Goal: Task Accomplishment & Management: Use online tool/utility

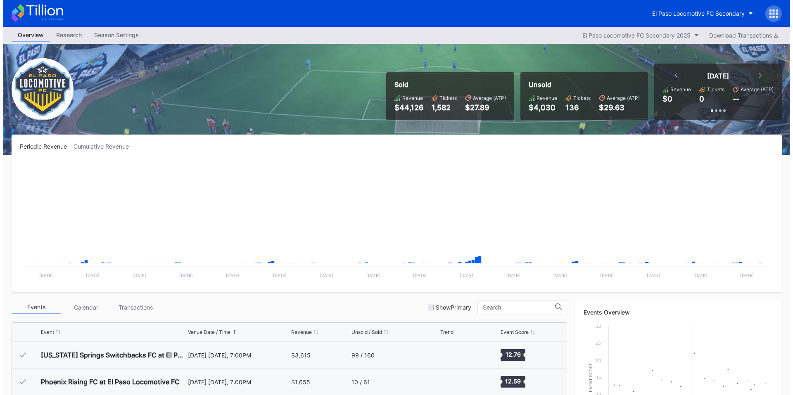
scroll to position [186, 0]
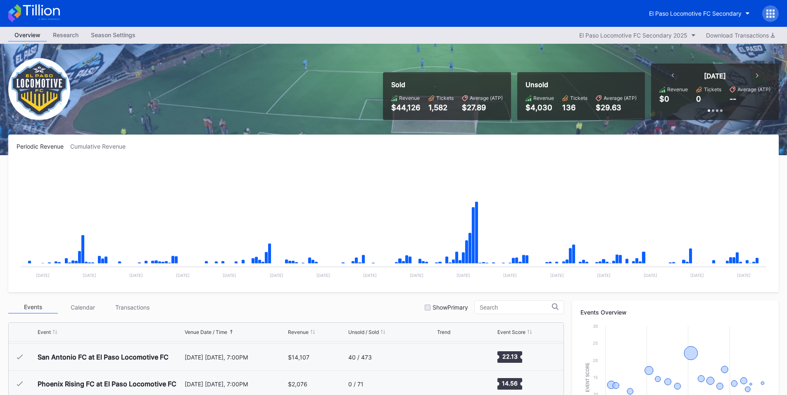
click at [762, 12] on div at bounding box center [770, 13] width 17 height 17
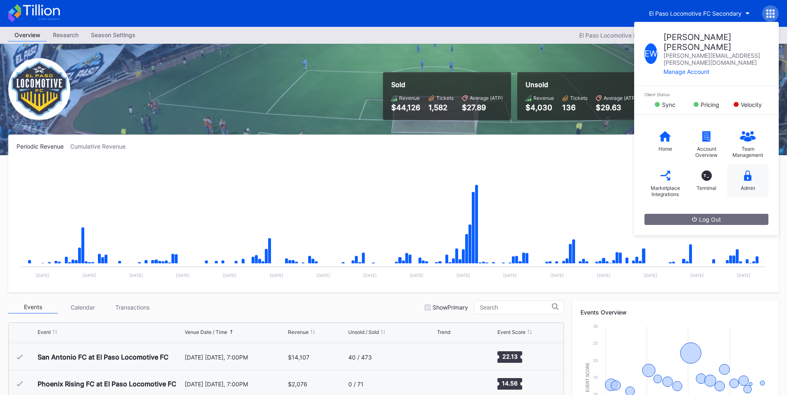
click at [744, 185] on div "Admin" at bounding box center [747, 188] width 14 height 6
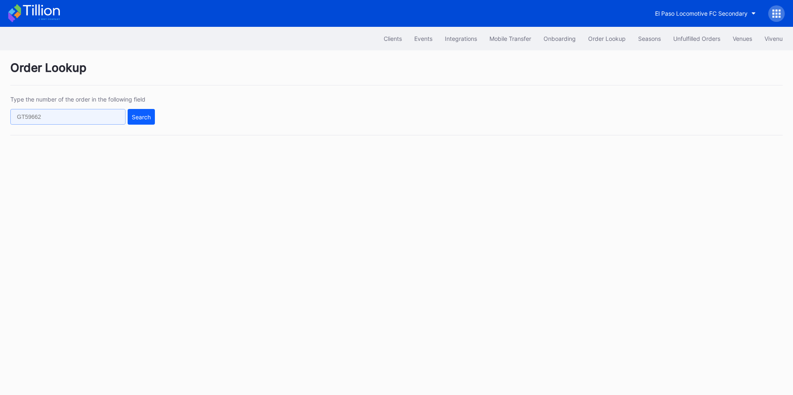
click at [99, 118] on input "text" at bounding box center [67, 117] width 115 height 16
paste input "73969817"
click at [156, 115] on div "Type the number of the order in the following field 73969817 Search" at bounding box center [396, 116] width 772 height 40
click at [144, 116] on div "Search" at bounding box center [141, 117] width 19 height 7
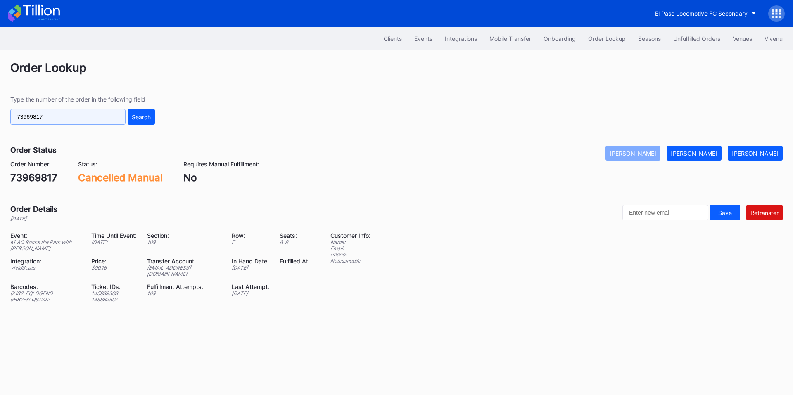
click at [88, 115] on input "73969817" at bounding box center [67, 117] width 115 height 16
paste input "5241601"
type input "75241601"
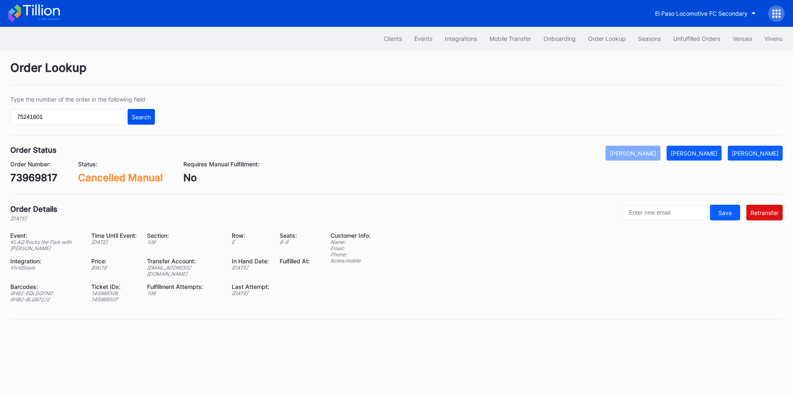
click at [141, 116] on div "Search" at bounding box center [141, 117] width 19 height 7
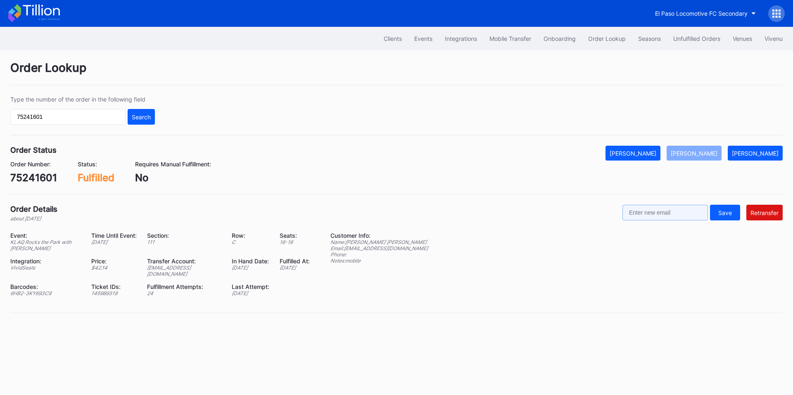
click at [664, 213] on input "text" at bounding box center [664, 213] width 85 height 16
paste input "Rudy2padilla@yahoo.com"
type input "Rudy2padilla@yahoo.com"
click at [769, 210] on div "Retransfer" at bounding box center [764, 212] width 28 height 7
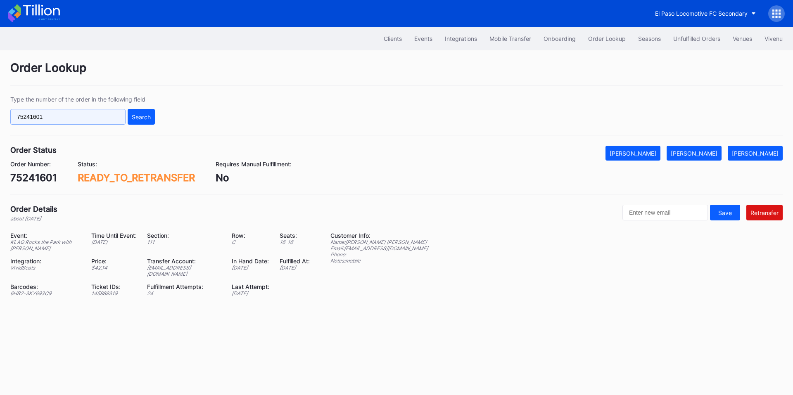
click at [101, 121] on input "75241601" at bounding box center [67, 117] width 115 height 16
paste input "625241415"
type input "625241415"
click at [140, 117] on div "Search" at bounding box center [141, 117] width 19 height 7
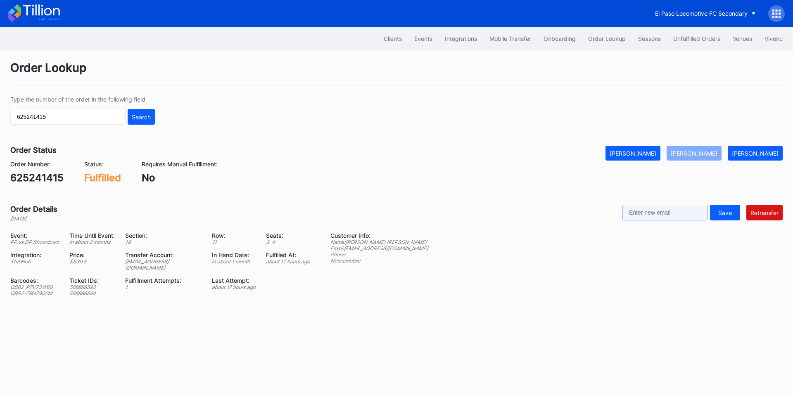
click at [664, 208] on input "text" at bounding box center [664, 213] width 85 height 16
paste input "agfbrito@gmail.com"
type input "agfbrito@gmail.com"
click at [777, 210] on div "Retransfer" at bounding box center [764, 212] width 28 height 7
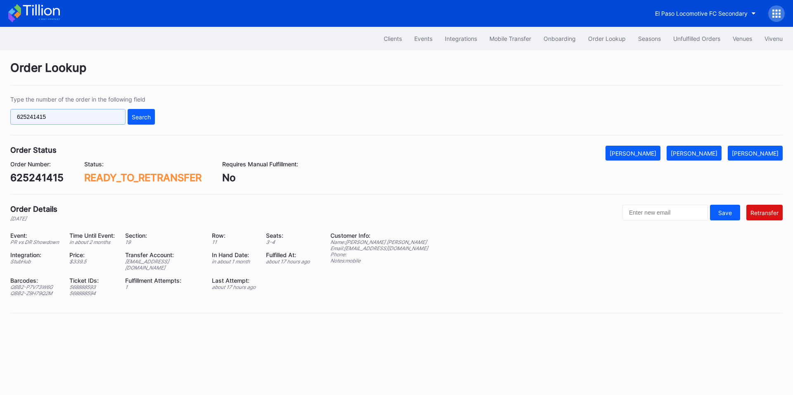
click at [110, 122] on input "625241415" at bounding box center [67, 117] width 115 height 16
paste input "914872417"
click at [137, 121] on button "Search" at bounding box center [141, 117] width 27 height 16
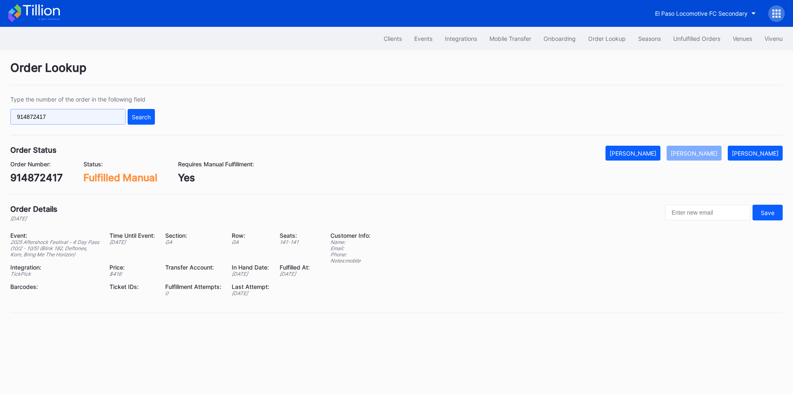
click at [85, 120] on input "914872417" at bounding box center [67, 117] width 115 height 16
paste input "623539742"
click at [142, 119] on div "Search" at bounding box center [141, 117] width 19 height 7
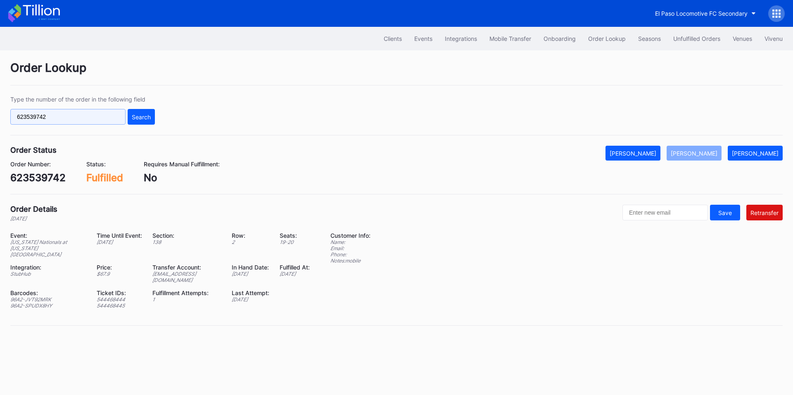
click at [84, 119] on input "623539742" at bounding box center [67, 117] width 115 height 16
click at [95, 117] on input "623539742" at bounding box center [67, 117] width 115 height 16
click at [108, 117] on input "623539742" at bounding box center [67, 117] width 115 height 16
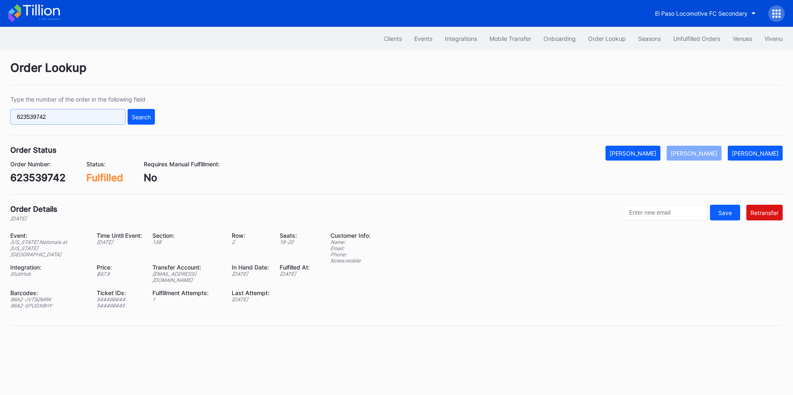
click at [108, 117] on input "623539742" at bounding box center [67, 117] width 115 height 16
paste input "5269241"
type input "625269241"
click at [141, 117] on div "Search" at bounding box center [141, 117] width 19 height 7
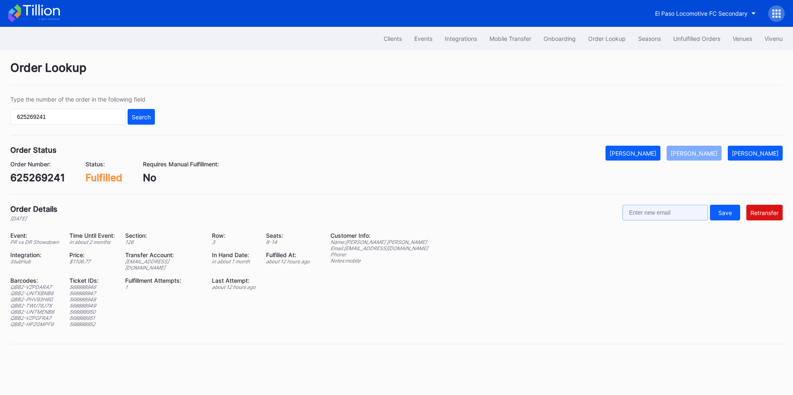
click at [681, 216] on input "text" at bounding box center [664, 213] width 85 height 16
paste input "dareldd@gmail.com"
type input "dareldd@gmail.com"
click at [764, 211] on div "Retransfer" at bounding box center [764, 212] width 28 height 7
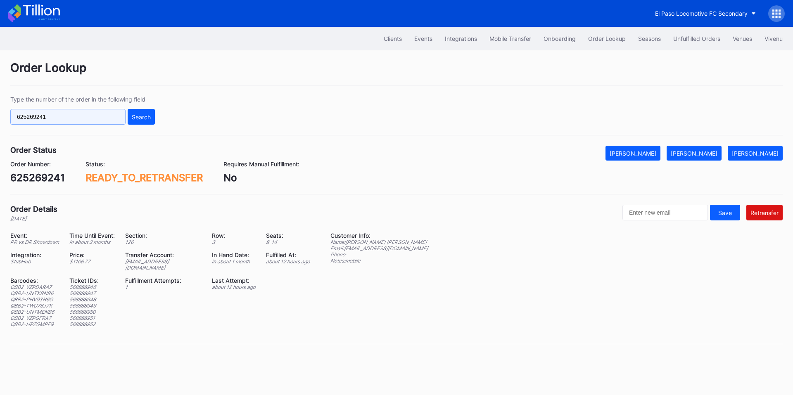
click at [59, 119] on input "625269241" at bounding box center [67, 117] width 115 height 16
paste input "75241601"
type input "75241601"
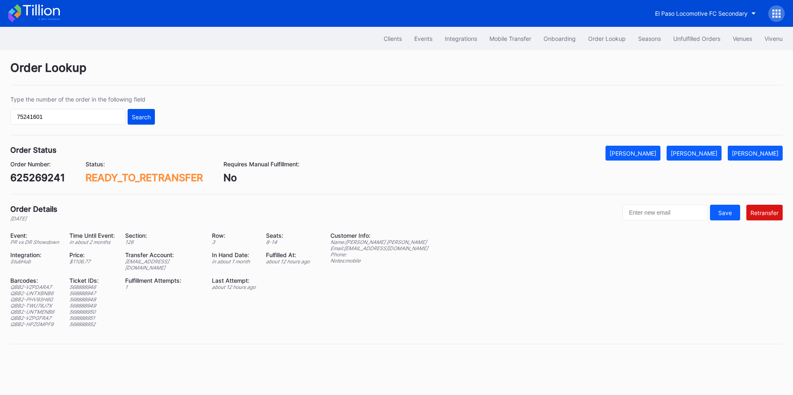
click at [136, 116] on div "Search" at bounding box center [141, 117] width 19 height 7
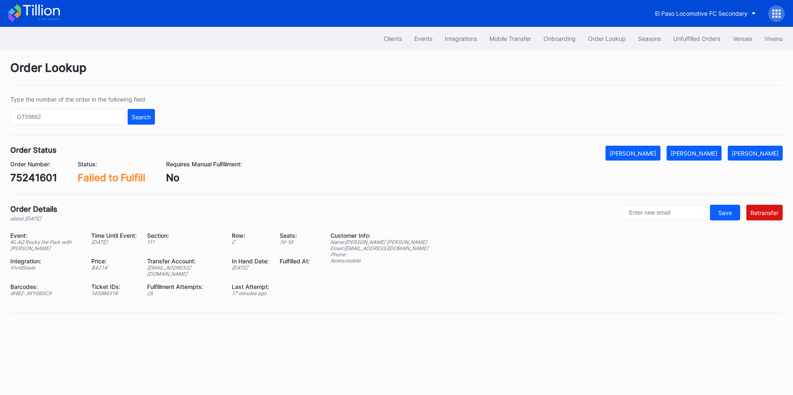
click at [178, 271] on div "Event: [GEOGRAPHIC_DATA] with [PERSON_NAME] Time Until Event: [DATE] Section: 1…" at bounding box center [165, 267] width 310 height 71
click at [178, 271] on div "Event: KLAQ Rocks the Park with Scott Stapp Time Until Event: in 5 days Section…" at bounding box center [165, 267] width 310 height 71
copy div "epcbaseball3@eventdynamic.com"
click at [712, 154] on div "[PERSON_NAME]" at bounding box center [694, 153] width 47 height 7
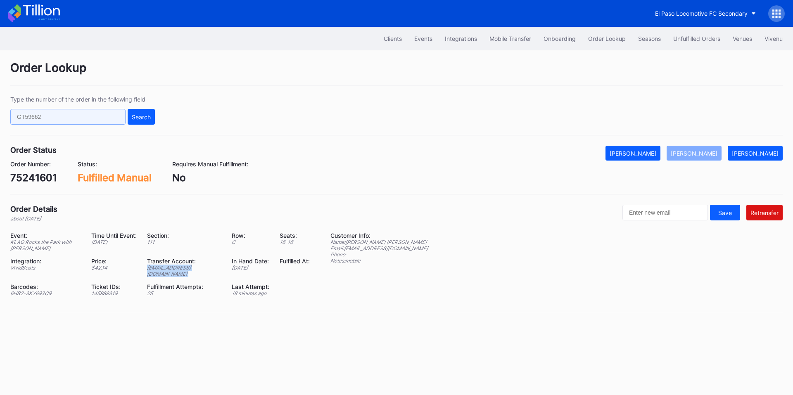
click at [72, 123] on input "text" at bounding box center [67, 117] width 115 height 16
paste input "625241415"
click at [146, 118] on div "Search" at bounding box center [141, 117] width 19 height 7
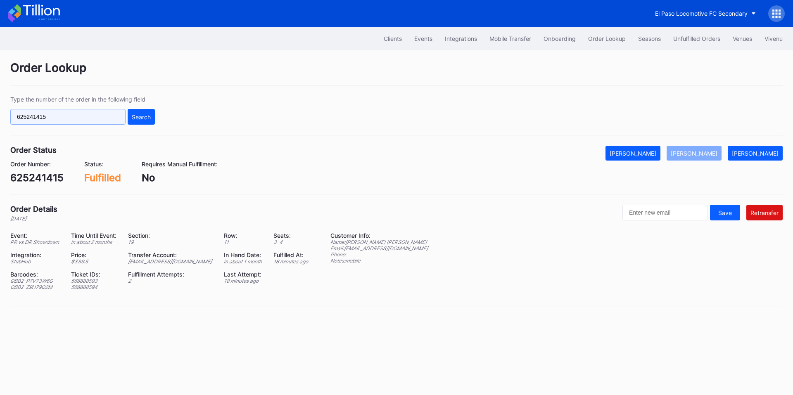
click at [93, 120] on input "625241415" at bounding box center [67, 117] width 115 height 16
paste input "69241"
type input "625269241"
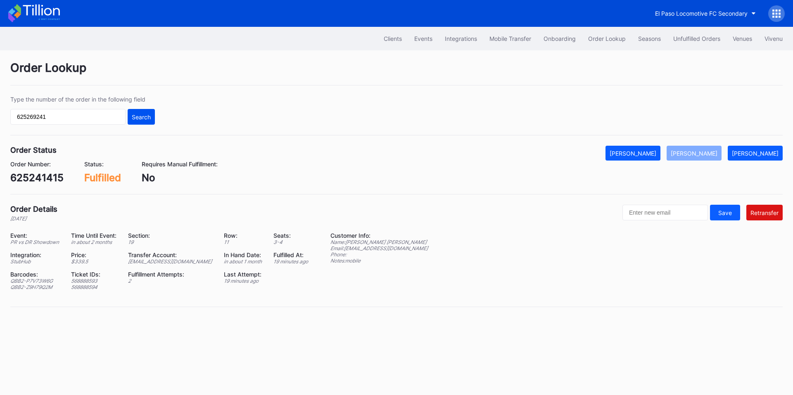
click at [142, 119] on div "Search" at bounding box center [141, 117] width 19 height 7
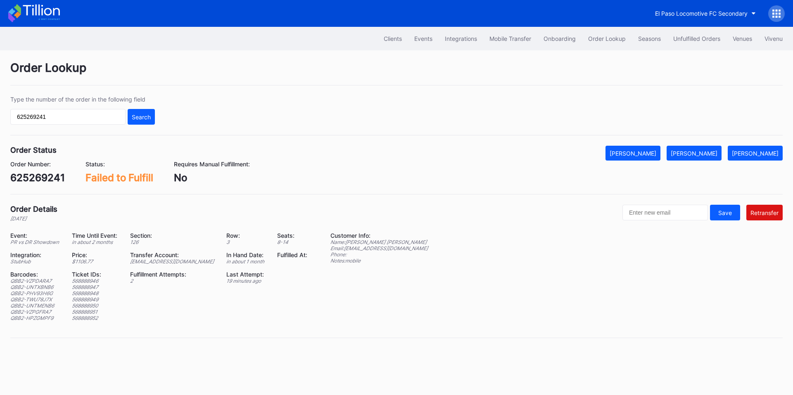
click at [164, 258] on div "ed-8158523@eventdynamic.com" at bounding box center [173, 261] width 86 height 6
copy div "ed-8158523@eventdynamic.com"
click at [710, 154] on div "[PERSON_NAME]" at bounding box center [694, 153] width 47 height 7
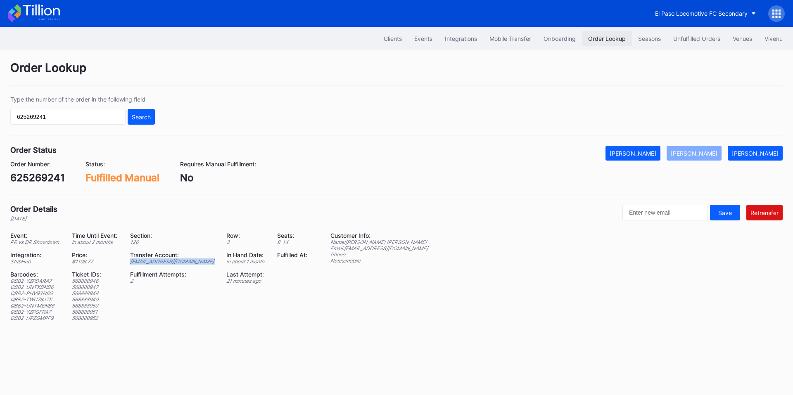
drag, startPoint x: 618, startPoint y: 41, endPoint x: 602, endPoint y: 40, distance: 16.6
click at [618, 41] on div "Order Lookup" at bounding box center [607, 38] width 38 height 7
click at [689, 38] on div "Unfulfilled Orders" at bounding box center [696, 38] width 47 height 7
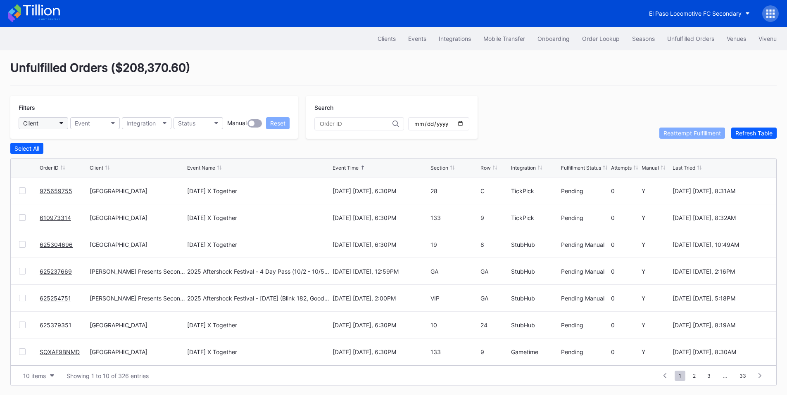
click at [62, 121] on button "Client" at bounding box center [44, 123] width 50 height 12
type input "pru"
click at [60, 161] on div "Prudential Center Secondary" at bounding box center [54, 159] width 58 height 7
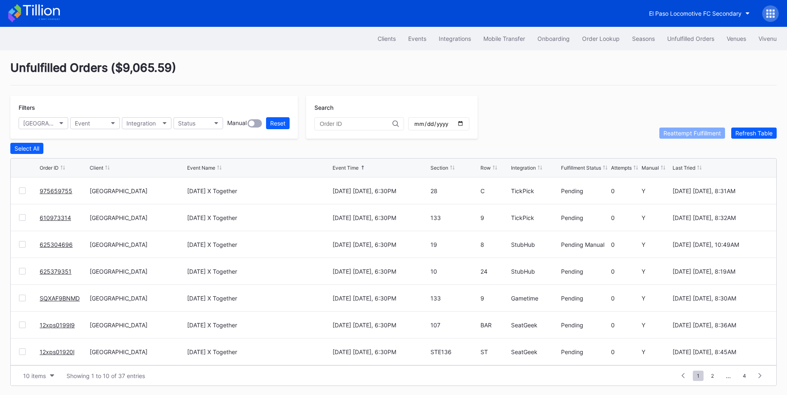
click at [464, 125] on input "date" at bounding box center [438, 123] width 50 height 7
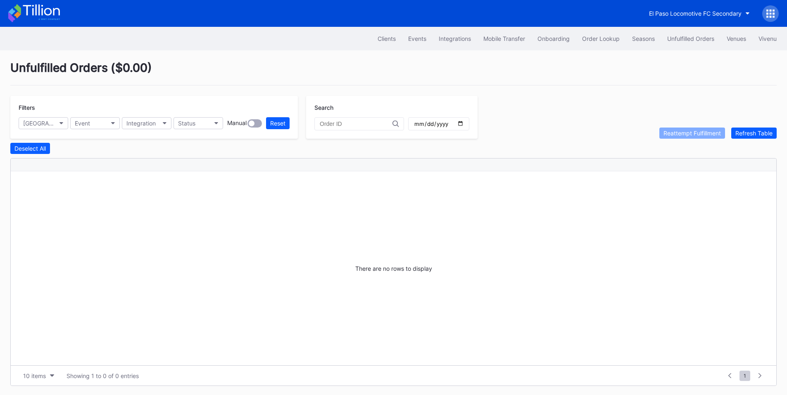
click at [464, 124] on input "2025-09-01" at bounding box center [438, 123] width 50 height 7
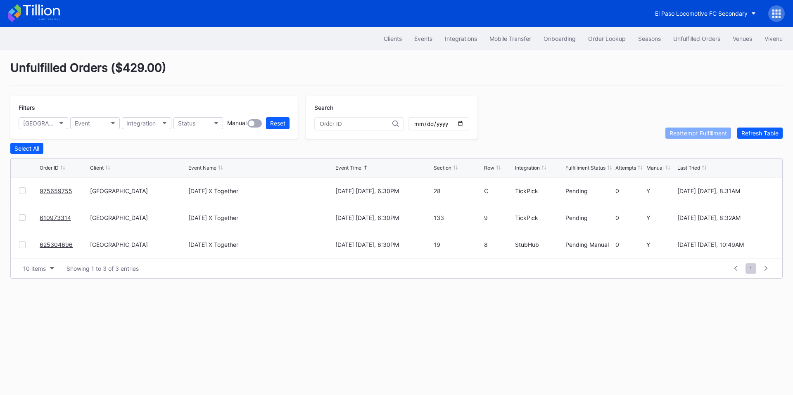
drag, startPoint x: 53, startPoint y: 194, endPoint x: 80, endPoint y: 180, distance: 30.5
click at [469, 127] on div "2025-10-01" at bounding box center [438, 123] width 61 height 13
click at [464, 124] on input "2025-10-01" at bounding box center [438, 123] width 50 height 7
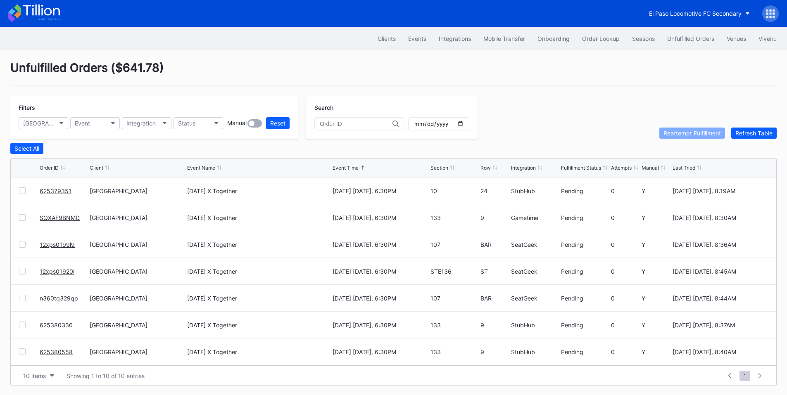
click at [464, 126] on input "2025-10-02" at bounding box center [438, 123] width 50 height 7
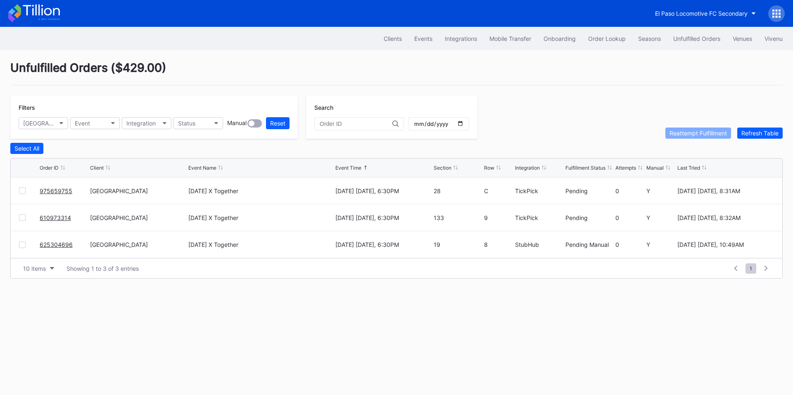
drag, startPoint x: 54, startPoint y: 220, endPoint x: 75, endPoint y: 207, distance: 24.7
click at [464, 124] on input "2025-10-01" at bounding box center [438, 123] width 50 height 7
type input "2025-10-02"
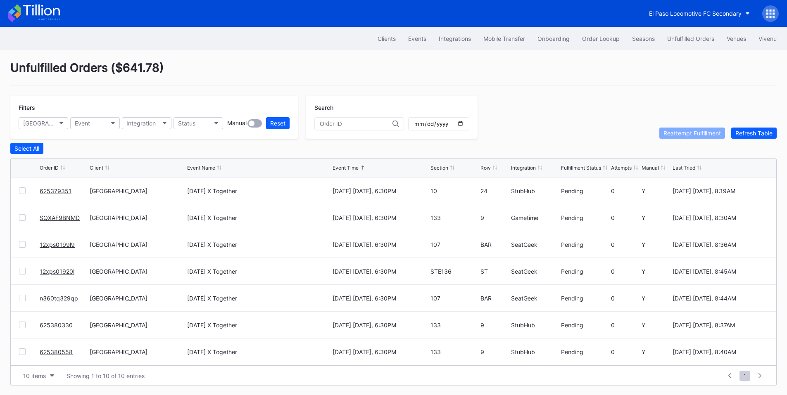
click at [518, 170] on div "Integration" at bounding box center [523, 168] width 25 height 6
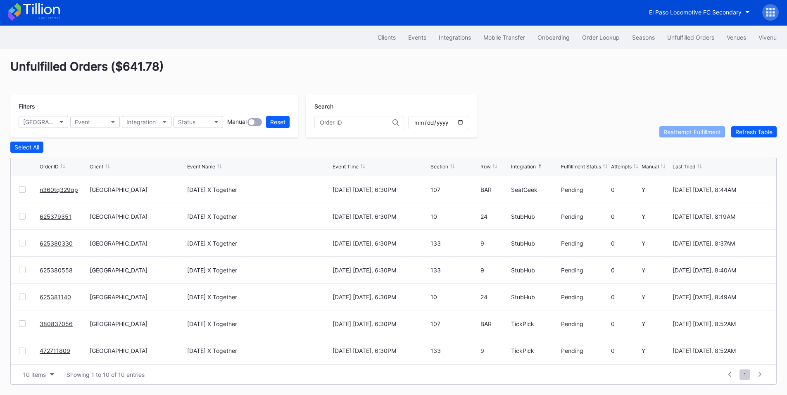
scroll to position [3, 0]
drag, startPoint x: 54, startPoint y: 215, endPoint x: 107, endPoint y: 189, distance: 58.7
drag, startPoint x: 55, startPoint y: 270, endPoint x: 63, endPoint y: 264, distance: 9.7
drag, startPoint x: 59, startPoint y: 295, endPoint x: 66, endPoint y: 287, distance: 9.9
drag, startPoint x: 49, startPoint y: 348, endPoint x: 147, endPoint y: 279, distance: 120.2
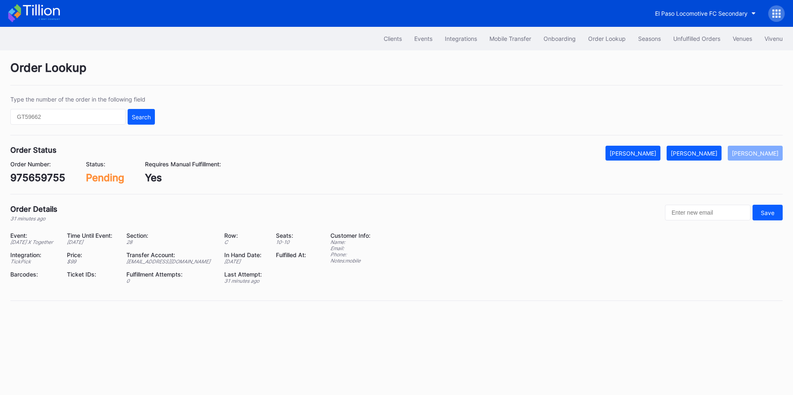
click at [41, 179] on div "975659755" at bounding box center [37, 178] width 55 height 12
copy div "975659755"
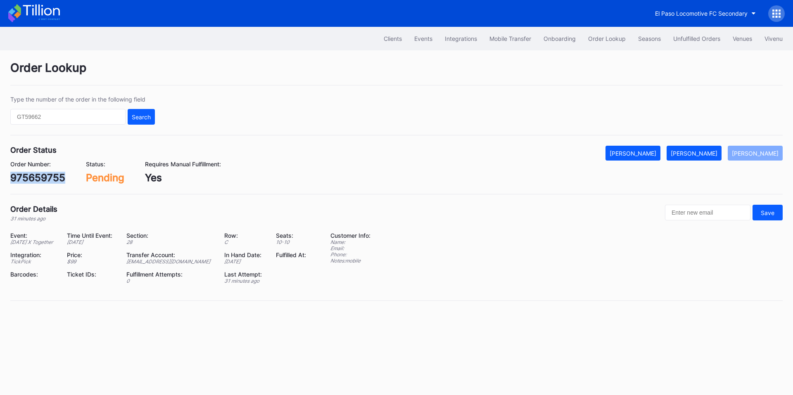
click at [704, 150] on div "[PERSON_NAME]" at bounding box center [694, 153] width 47 height 7
click at [47, 179] on div "610973314" at bounding box center [36, 178] width 53 height 12
copy div "610973314"
click at [711, 152] on div "[PERSON_NAME]" at bounding box center [694, 153] width 47 height 7
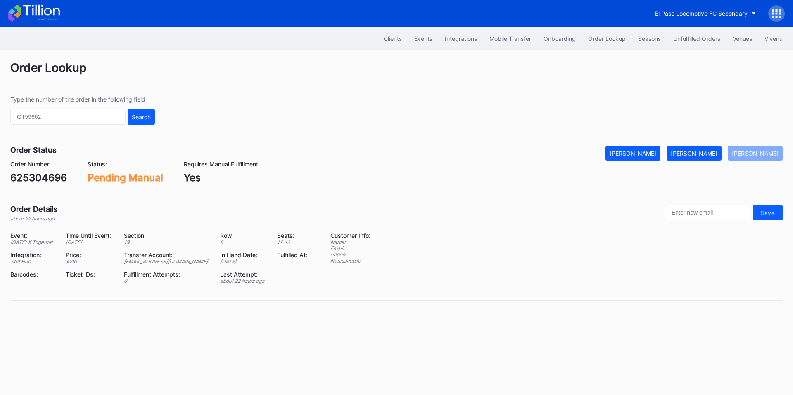
click at [52, 176] on div "625304696" at bounding box center [38, 178] width 57 height 12
copy div "625304696"
click at [41, 179] on div "SQXAF9BNMD" at bounding box center [44, 178] width 69 height 12
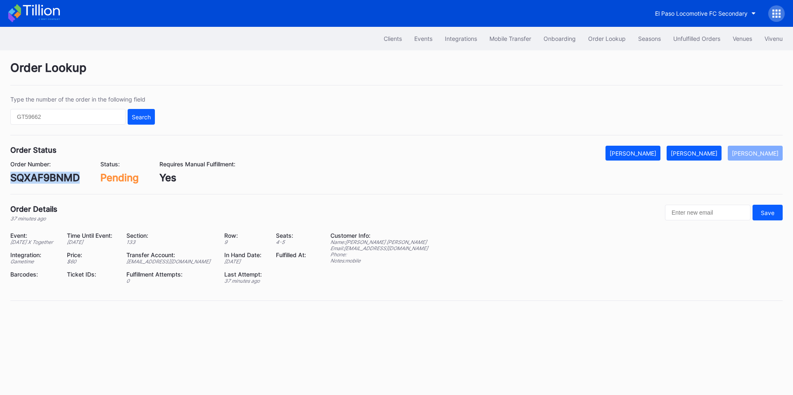
click at [41, 179] on div "SQXAF9BNMD" at bounding box center [44, 178] width 69 height 12
copy div "SQXAF9BNMD"
click at [701, 150] on div "[PERSON_NAME]" at bounding box center [694, 153] width 47 height 7
click at [43, 177] on div "12xps0199l9" at bounding box center [40, 178] width 60 height 12
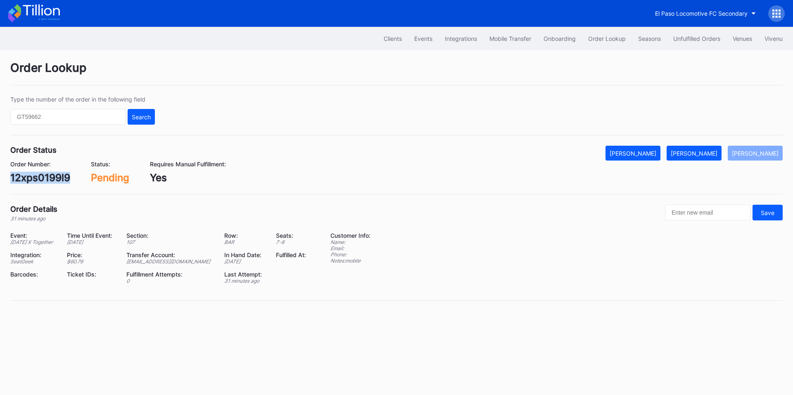
copy div "12xps0199l9"
click at [709, 155] on div "[PERSON_NAME]" at bounding box center [694, 153] width 47 height 7
click at [45, 173] on div "12xps01920l" at bounding box center [40, 178] width 60 height 12
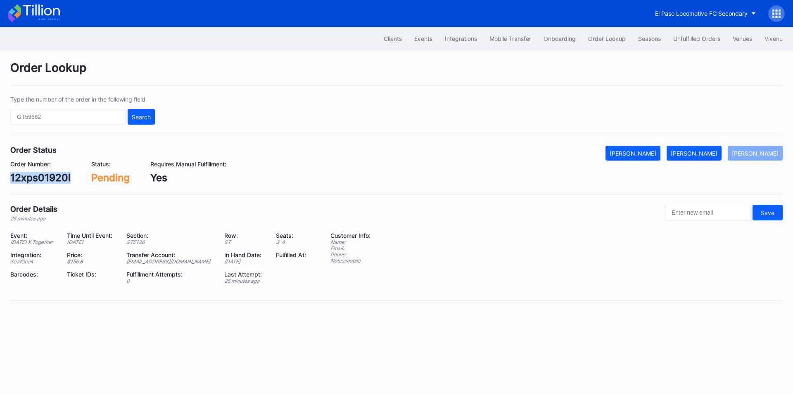
copy div "12xps01920l"
click at [695, 148] on button "[PERSON_NAME]" at bounding box center [693, 153] width 55 height 15
click at [40, 178] on div "n360tq329qp" at bounding box center [43, 178] width 66 height 12
copy div "n360tq329qp"
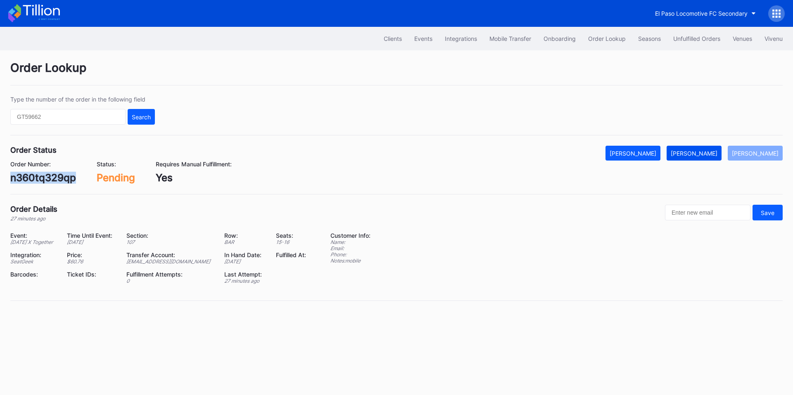
click at [698, 154] on div "[PERSON_NAME]" at bounding box center [694, 153] width 47 height 7
click at [38, 176] on div "625379351" at bounding box center [37, 178] width 54 height 12
copy div "625379351"
drag, startPoint x: 695, startPoint y: 152, endPoint x: 659, endPoint y: 69, distance: 90.8
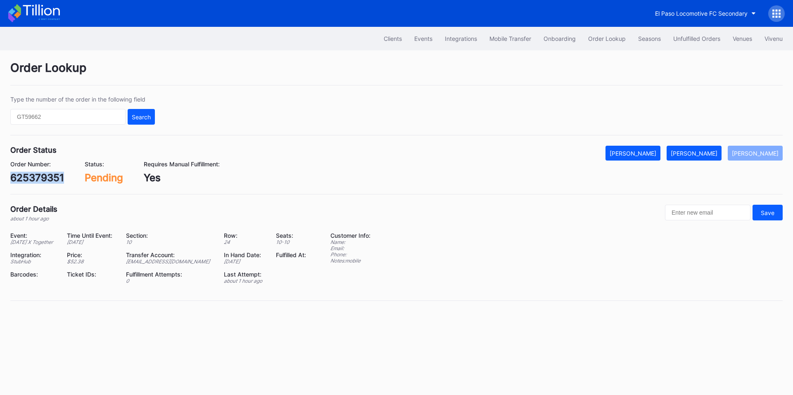
click at [695, 152] on div "[PERSON_NAME]" at bounding box center [694, 153] width 47 height 7
click at [49, 178] on div "625380330" at bounding box center [38, 178] width 57 height 12
copy div "625380330"
click at [708, 150] on div "[PERSON_NAME]" at bounding box center [694, 153] width 47 height 7
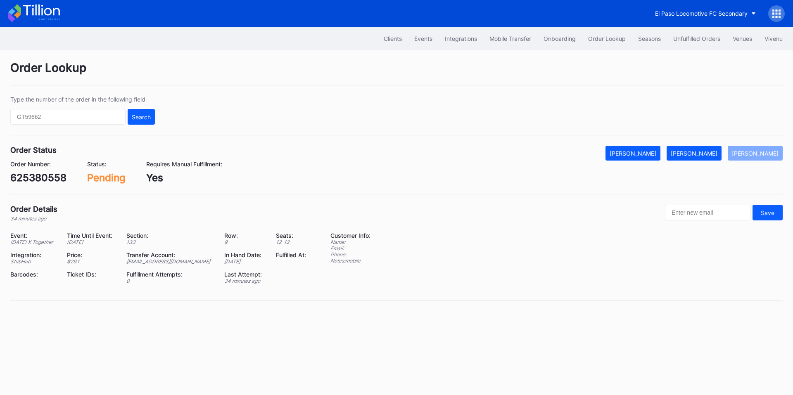
click at [49, 176] on div "625380558" at bounding box center [38, 178] width 56 height 12
copy div "625380558"
drag, startPoint x: 714, startPoint y: 155, endPoint x: 689, endPoint y: 140, distance: 29.2
click at [714, 155] on div "[PERSON_NAME]" at bounding box center [694, 153] width 47 height 7
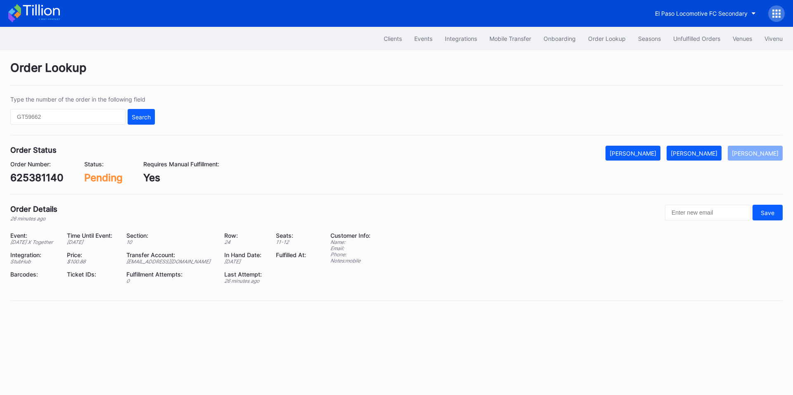
click at [42, 177] on div "625381140" at bounding box center [36, 178] width 53 height 12
copy div "625381140"
click at [692, 154] on div "[PERSON_NAME]" at bounding box center [694, 153] width 47 height 7
click at [39, 175] on div "380837056" at bounding box center [38, 178] width 56 height 12
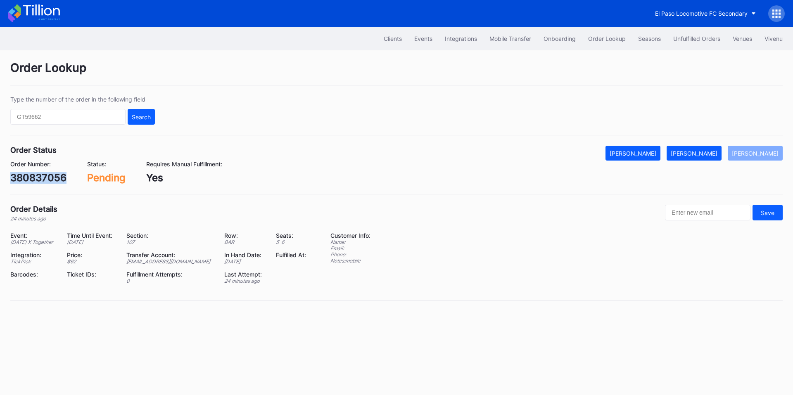
click at [39, 175] on div "380837056" at bounding box center [38, 178] width 56 height 12
copy div "380837056"
click at [704, 154] on div "[PERSON_NAME]" at bounding box center [694, 153] width 47 height 7
click at [44, 180] on div "472711809" at bounding box center [36, 178] width 52 height 12
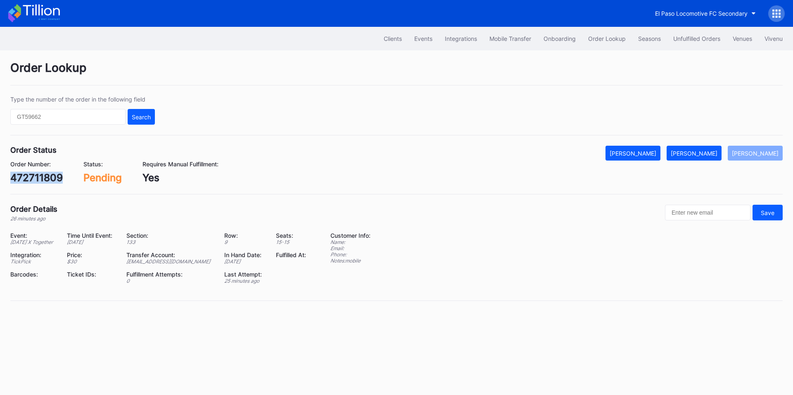
copy div "472711809"
click at [697, 146] on button "[PERSON_NAME]" at bounding box center [693, 153] width 55 height 15
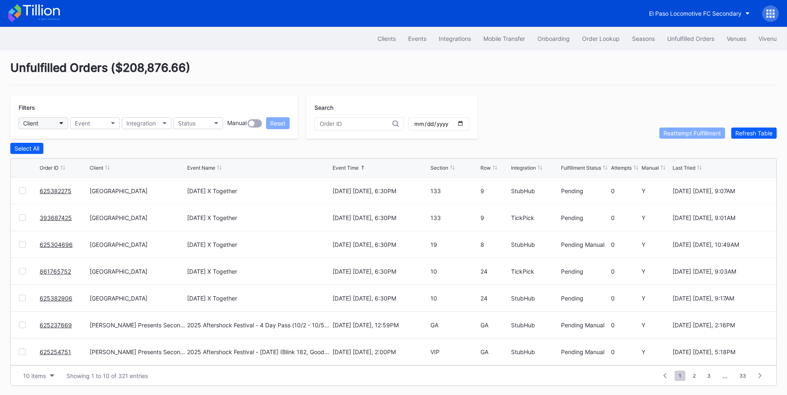
click at [59, 126] on button "Client" at bounding box center [44, 123] width 50 height 12
type input "pru"
click at [74, 160] on div "[GEOGRAPHIC_DATA]" at bounding box center [54, 159] width 58 height 7
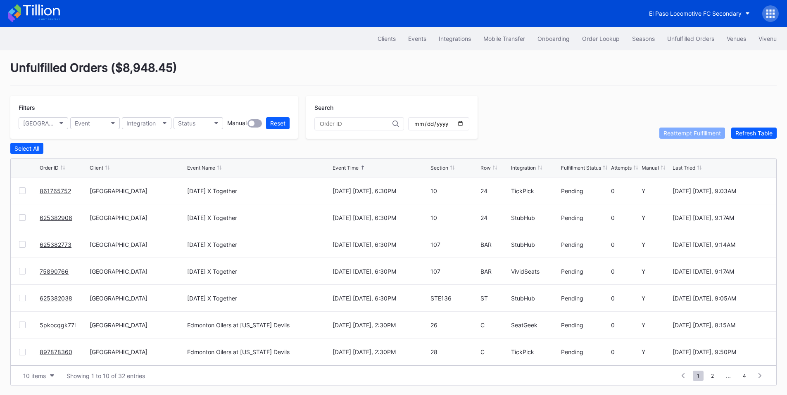
scroll to position [3, 0]
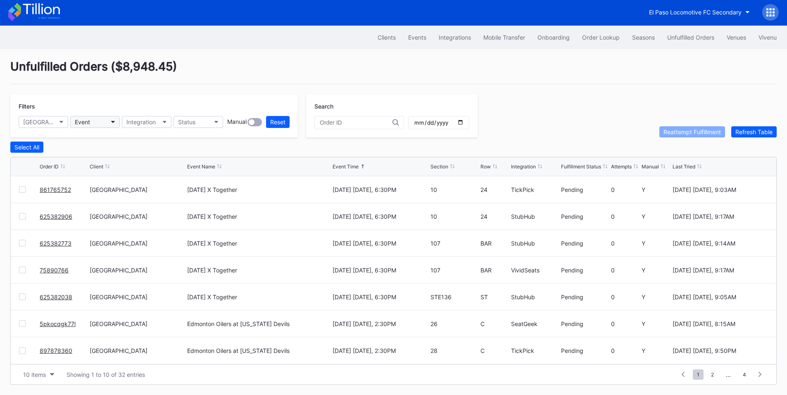
click at [104, 119] on button "Event" at bounding box center [95, 122] width 50 height 12
type input "tom"
click at [109, 159] on div "[DATE] X Together" at bounding box center [101, 158] width 50 height 7
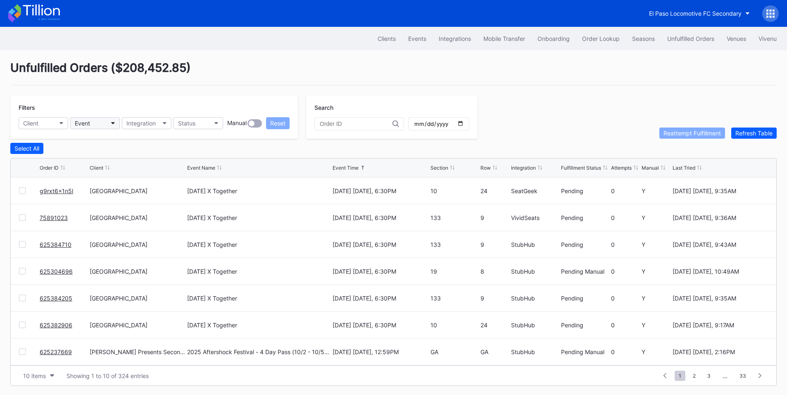
click at [95, 122] on button "Event" at bounding box center [95, 123] width 50 height 12
type input "[PERSON_NAME]"
click at [110, 158] on div "[DATE] X Together" at bounding box center [101, 159] width 50 height 7
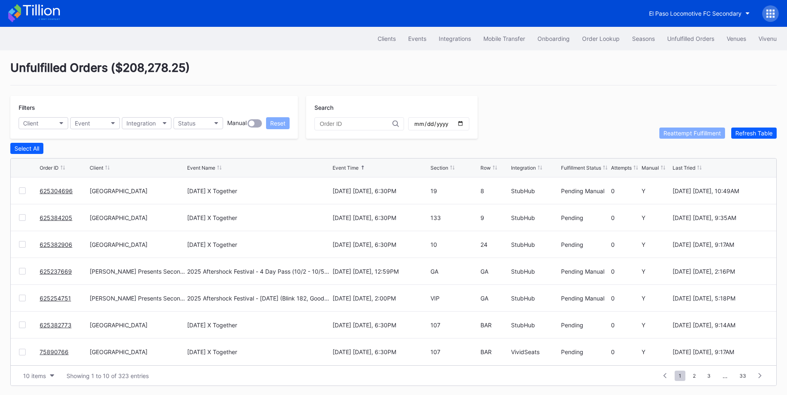
scroll to position [3, 0]
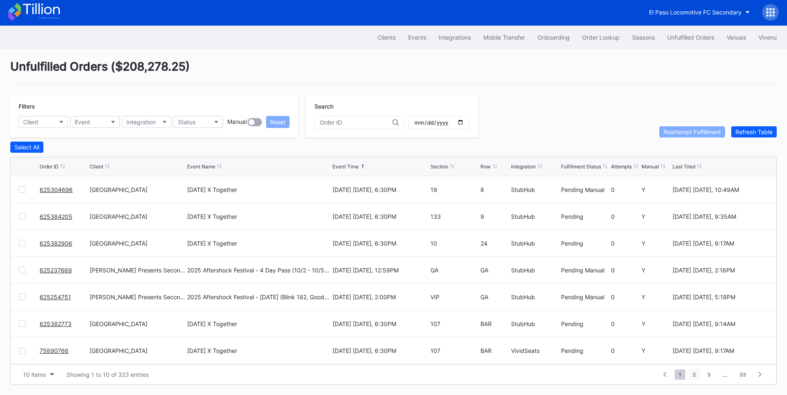
click at [698, 375] on span "2" at bounding box center [693, 375] width 11 height 10
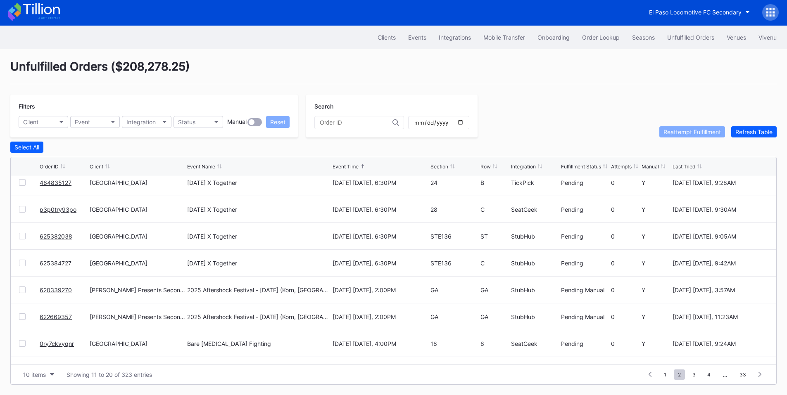
scroll to position [81, 0]
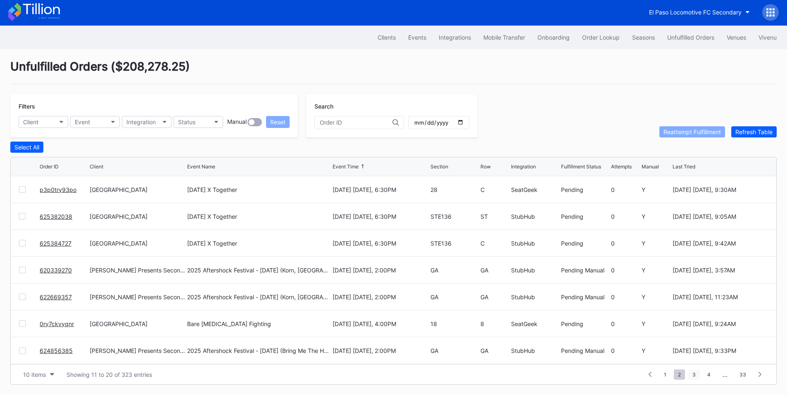
click at [695, 373] on span "3" at bounding box center [694, 375] width 12 height 10
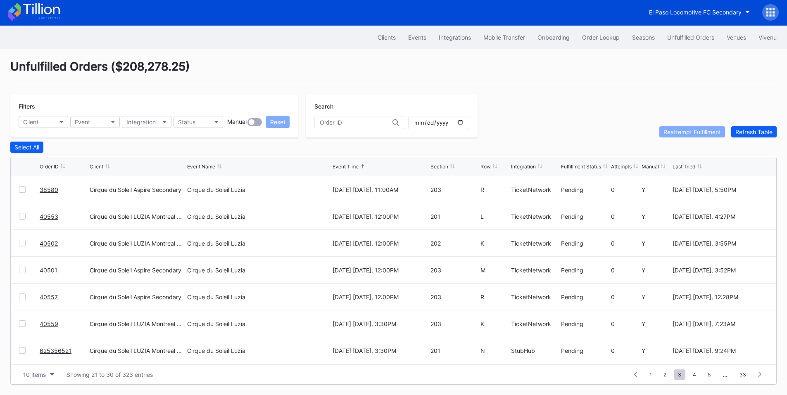
scroll to position [0, 0]
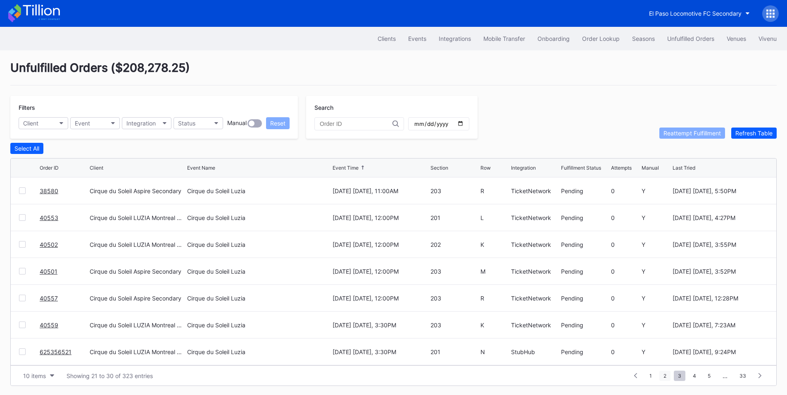
click at [662, 377] on span "2" at bounding box center [664, 376] width 11 height 10
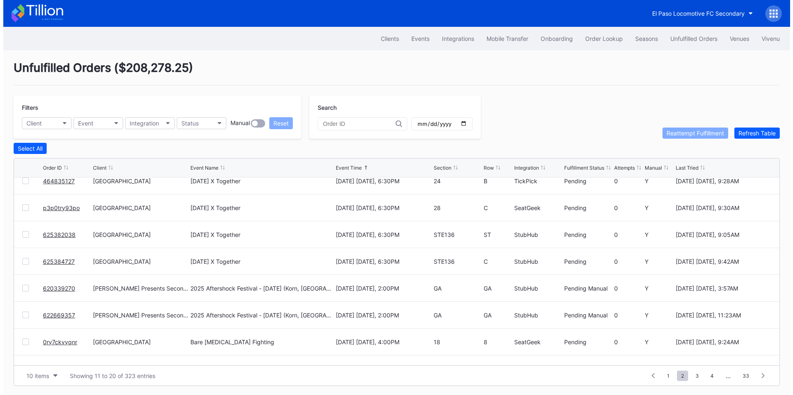
scroll to position [81, 0]
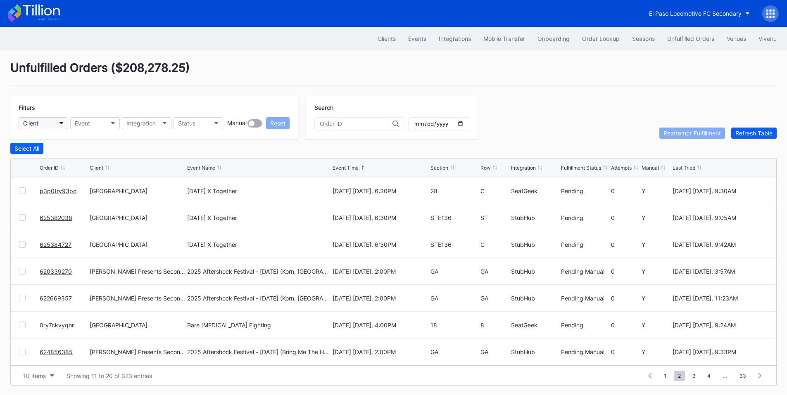
click at [53, 122] on button "Client" at bounding box center [44, 123] width 50 height 12
type input "tail"
click at [42, 160] on div "Tailgreeter Secondary" at bounding box center [55, 159] width 60 height 7
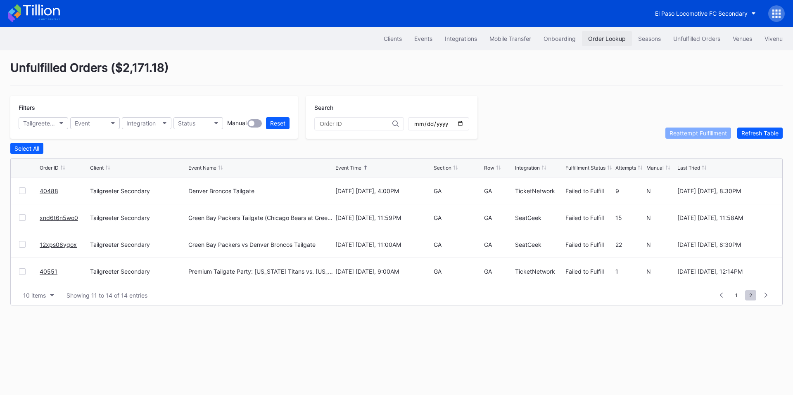
click at [600, 39] on div "Order Lookup" at bounding box center [607, 38] width 38 height 7
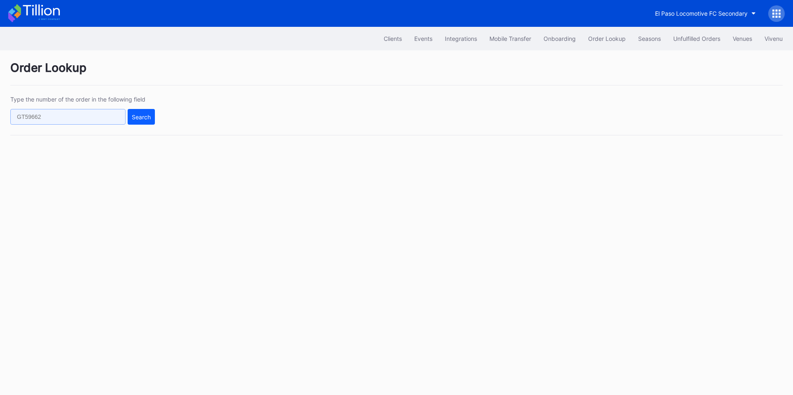
click at [72, 116] on input "text" at bounding box center [67, 117] width 115 height 16
paste input "625304696"
type input "625304696"
click at [136, 115] on div "Search" at bounding box center [141, 117] width 19 height 7
